Goal: Information Seeking & Learning: Learn about a topic

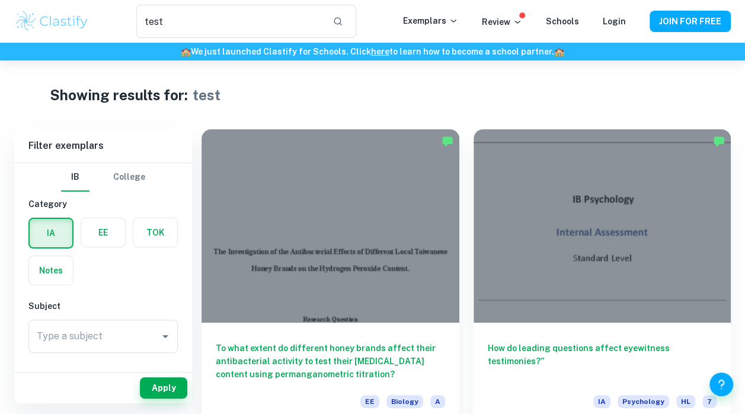
click at [66, 28] on img at bounding box center [51, 21] width 75 height 24
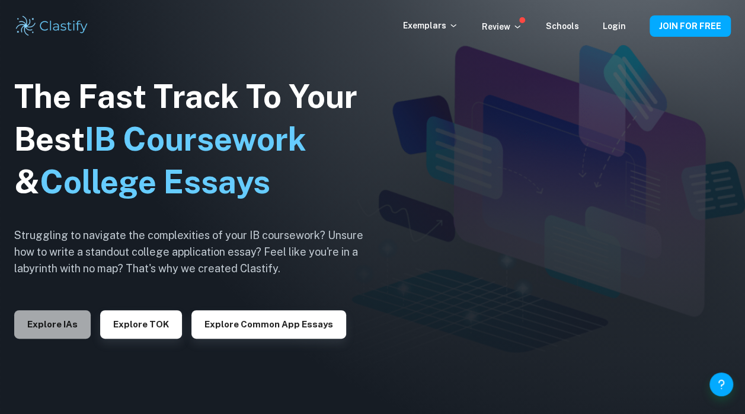
click at [69, 329] on button "Explore IAs" at bounding box center [52, 324] width 77 height 28
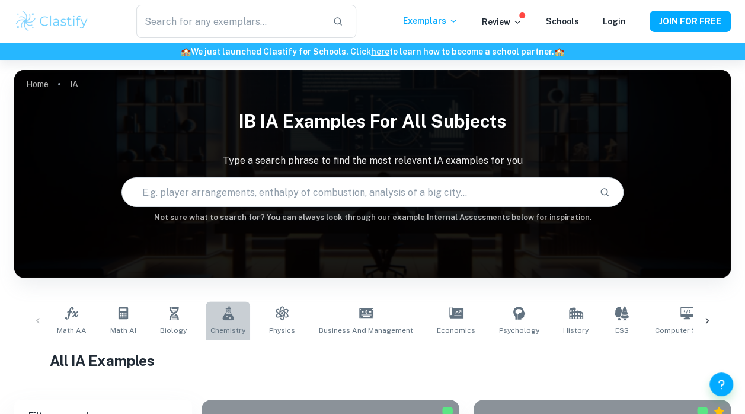
click at [230, 330] on span "Chemistry" at bounding box center [228, 330] width 35 height 11
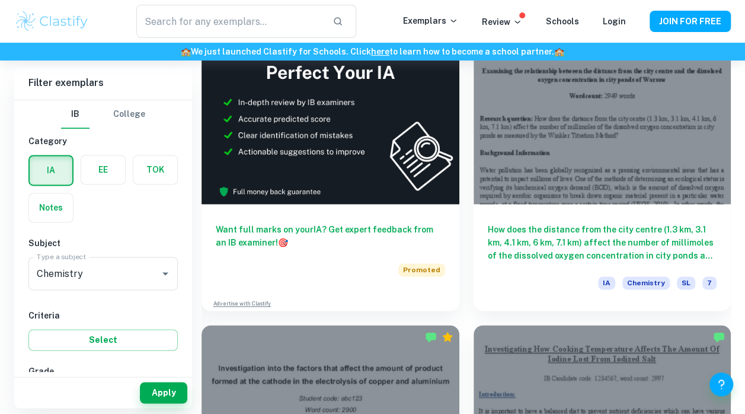
scroll to position [702, 0]
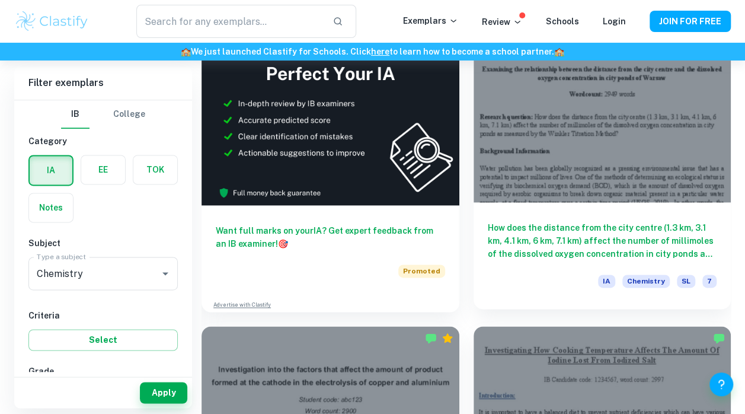
click at [613, 229] on h6 "How does the distance from the city centre (1.3 km, 3.1 km, 4.1 km, 6 km, 7.1 k…" at bounding box center [603, 240] width 230 height 39
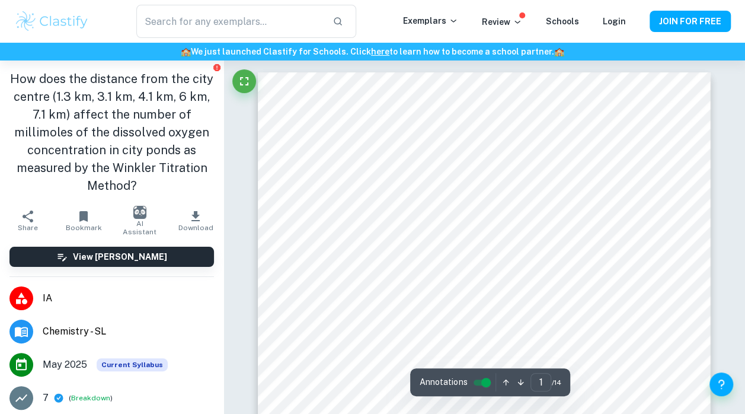
drag, startPoint x: 141, startPoint y: 179, endPoint x: 13, endPoint y: 74, distance: 165.6
click at [13, 74] on h1 "How does the distance from the city centre (1.3 km, 3.1 km, 4.1 km, 6 km, 7.1 k…" at bounding box center [111, 132] width 205 height 125
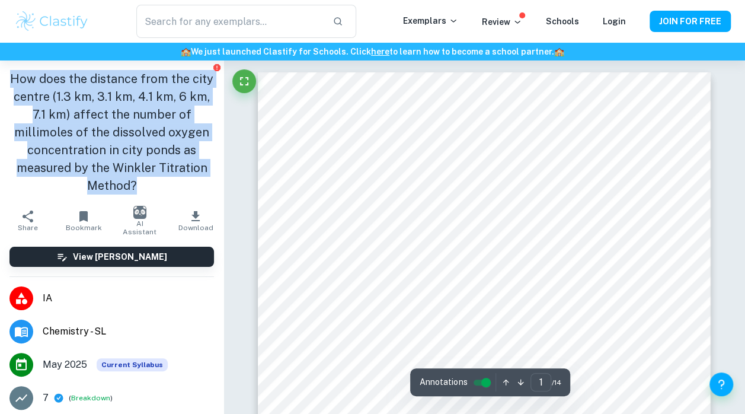
copy h1 "How does the distance from the city centre (1.3 km, 3.1 km, 4.1 km, 6 km, 7.1 k…"
click at [195, 114] on h1 "How does the distance from the city centre (1.3 km, 3.1 km, 4.1 km, 6 km, 7.1 k…" at bounding box center [111, 132] width 205 height 125
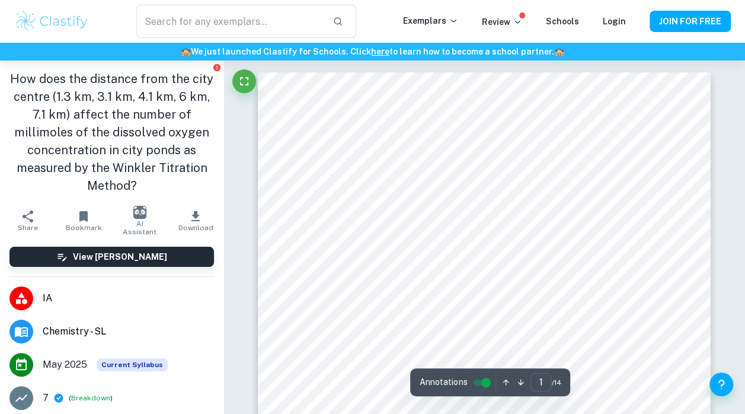
scroll to position [42, 0]
click at [466, 23] on div "Exemplars" at bounding box center [442, 21] width 79 height 14
